Goal: Task Accomplishment & Management: Use online tool/utility

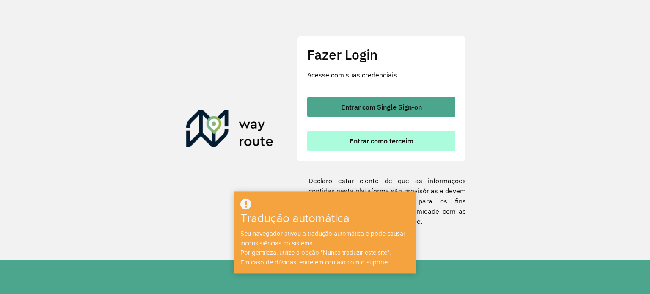
click at [420, 145] on button "Entrar como terceiro" at bounding box center [381, 141] width 148 height 20
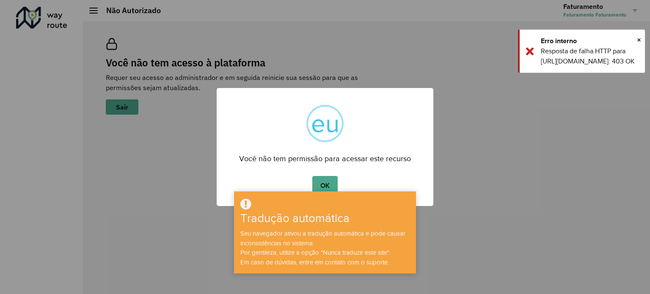
click at [323, 173] on div "× eu Você não tem permissão para acessar este recurso OK Não Cancelar" at bounding box center [325, 147] width 217 height 118
click at [324, 178] on button "OK" at bounding box center [324, 185] width 25 height 19
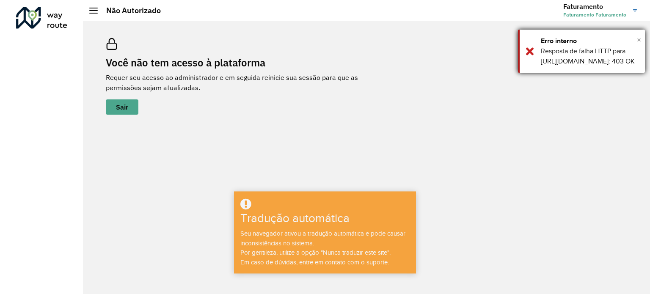
click at [638, 41] on font "×" at bounding box center [639, 39] width 4 height 9
